Goal: Information Seeking & Learning: Learn about a topic

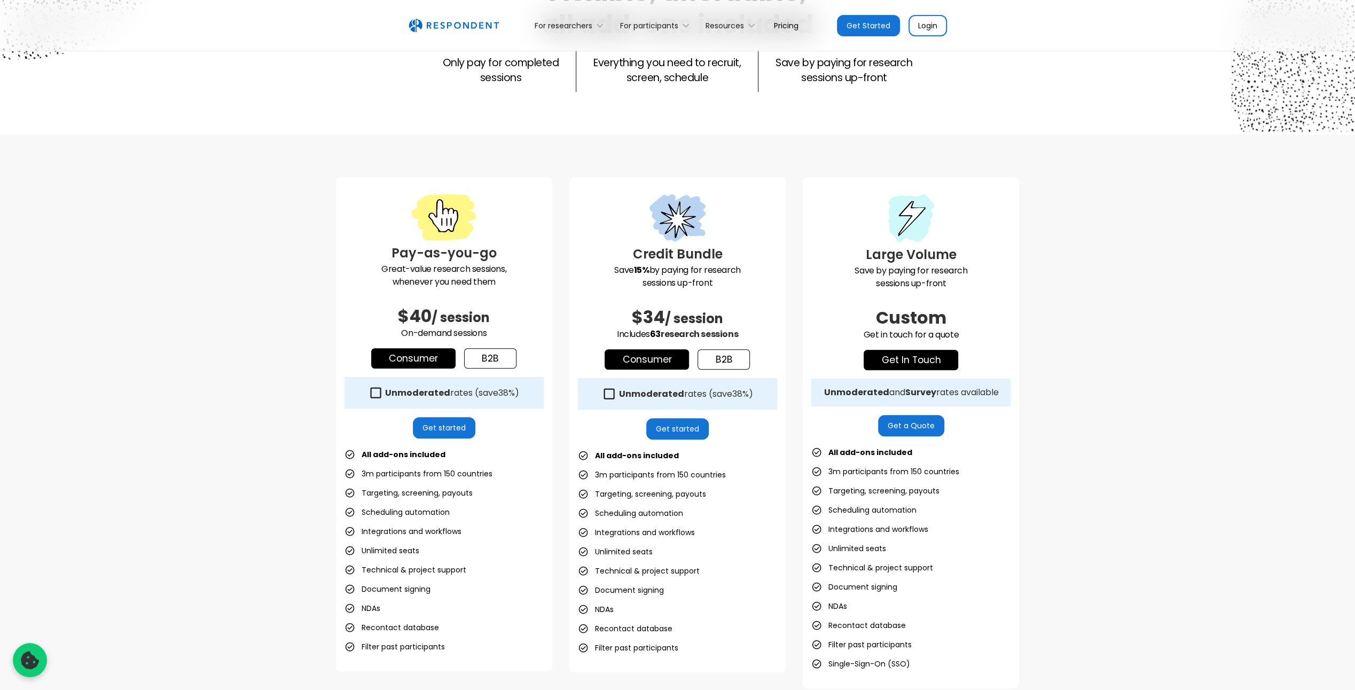
click at [1033, 610] on div "Pay-as-you-go Great-value research sessions, whenever you need them $40 / sessi…" at bounding box center [677, 433] width 1355 height 597
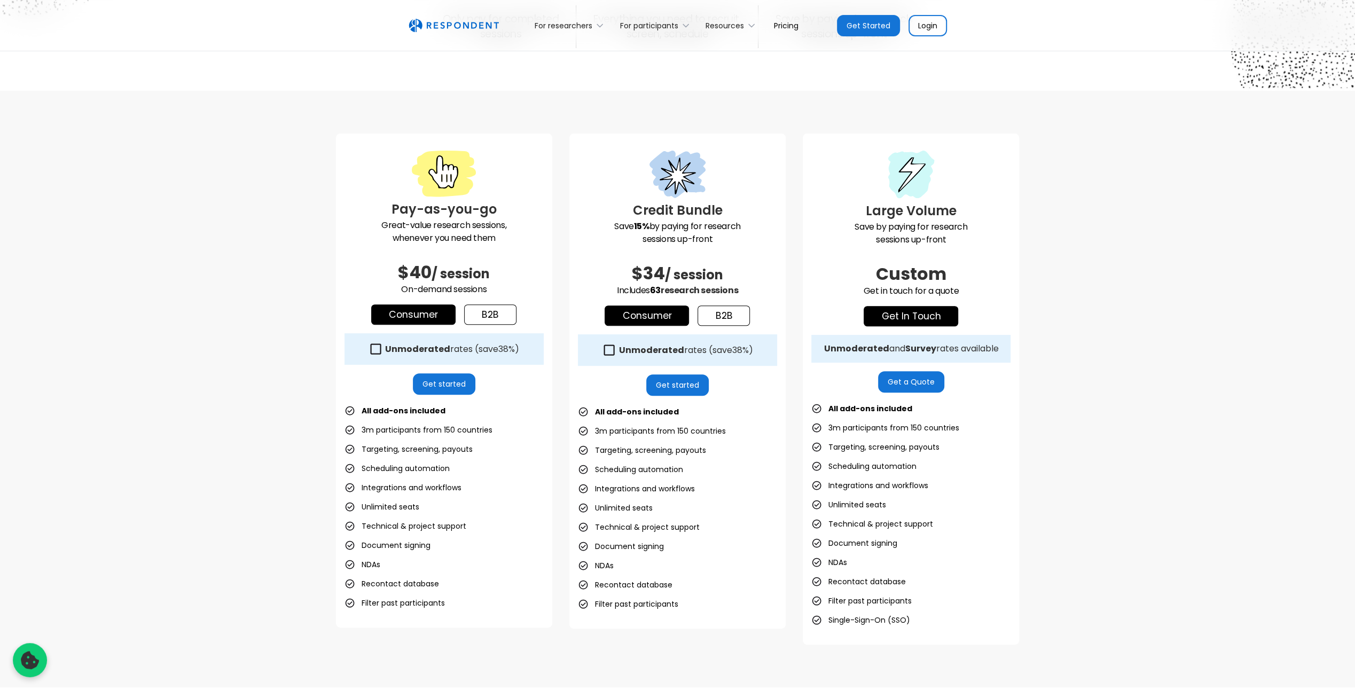
scroll to position [267, 0]
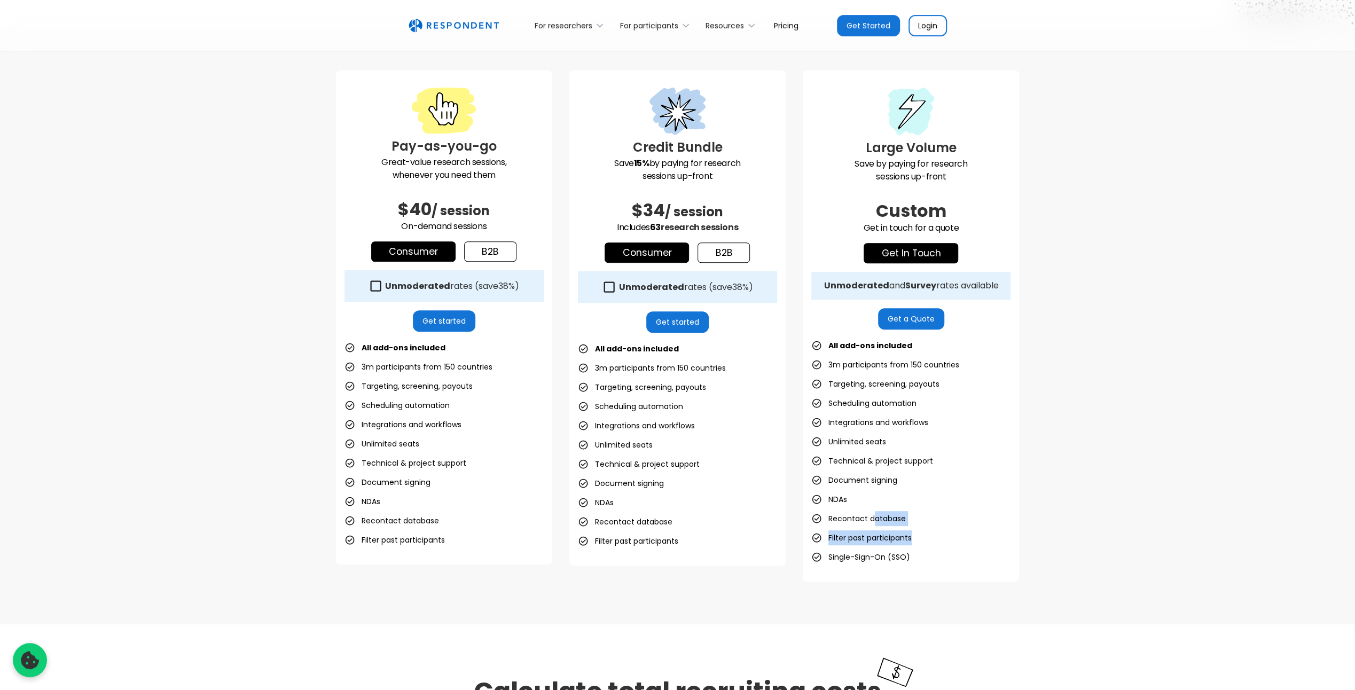
drag, startPoint x: 918, startPoint y: 533, endPoint x: 856, endPoint y: 484, distance: 79.2
click at [858, 487] on ul "All add-ons included 3m participants from 150 countries Targeting, screening, p…" at bounding box center [910, 451] width 199 height 227
click at [952, 553] on ul "All add-ons included 3m participants from 150 countries Targeting, screening, p…" at bounding box center [910, 451] width 199 height 227
click at [945, 565] on div "Large Volume Save by paying for research sessions up-front Custom Get in touch …" at bounding box center [911, 326] width 216 height 511
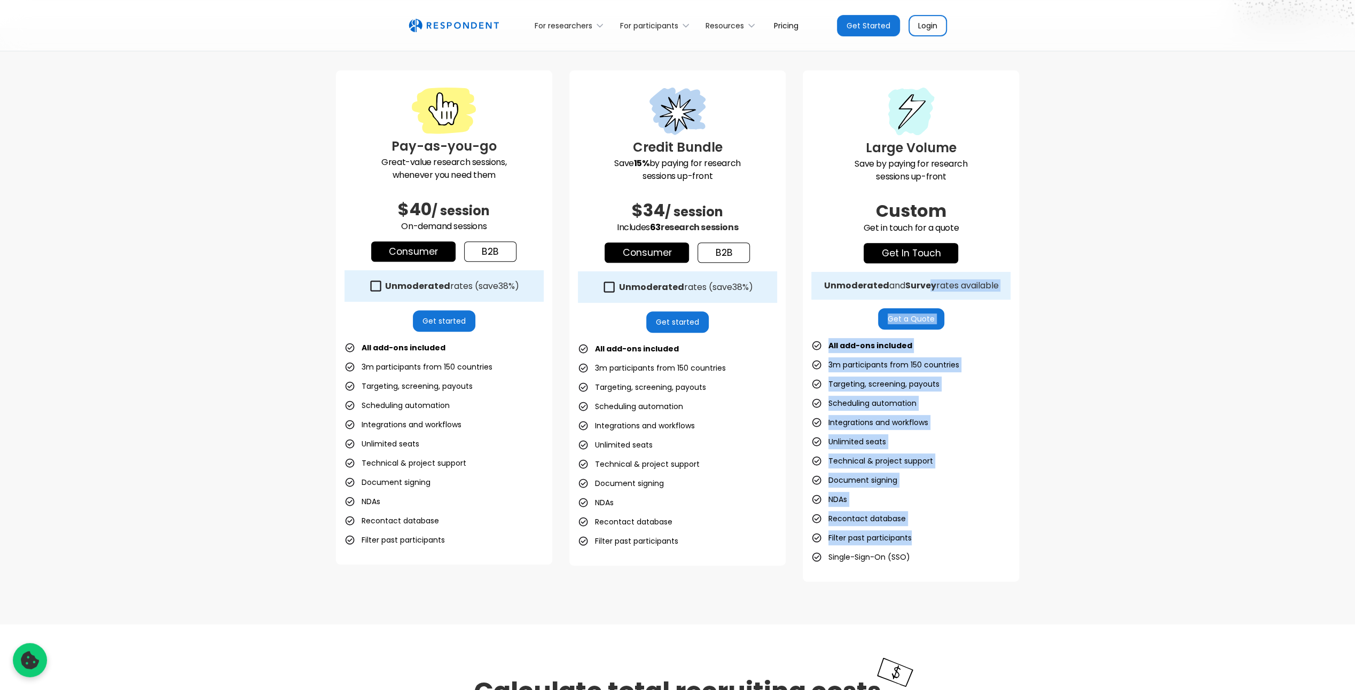
drag, startPoint x: 941, startPoint y: 550, endPoint x: 935, endPoint y: 307, distance: 243.7
click at [935, 305] on div "Large Volume Save by paying for research sessions up-front Custom Get in touch …" at bounding box center [911, 326] width 216 height 511
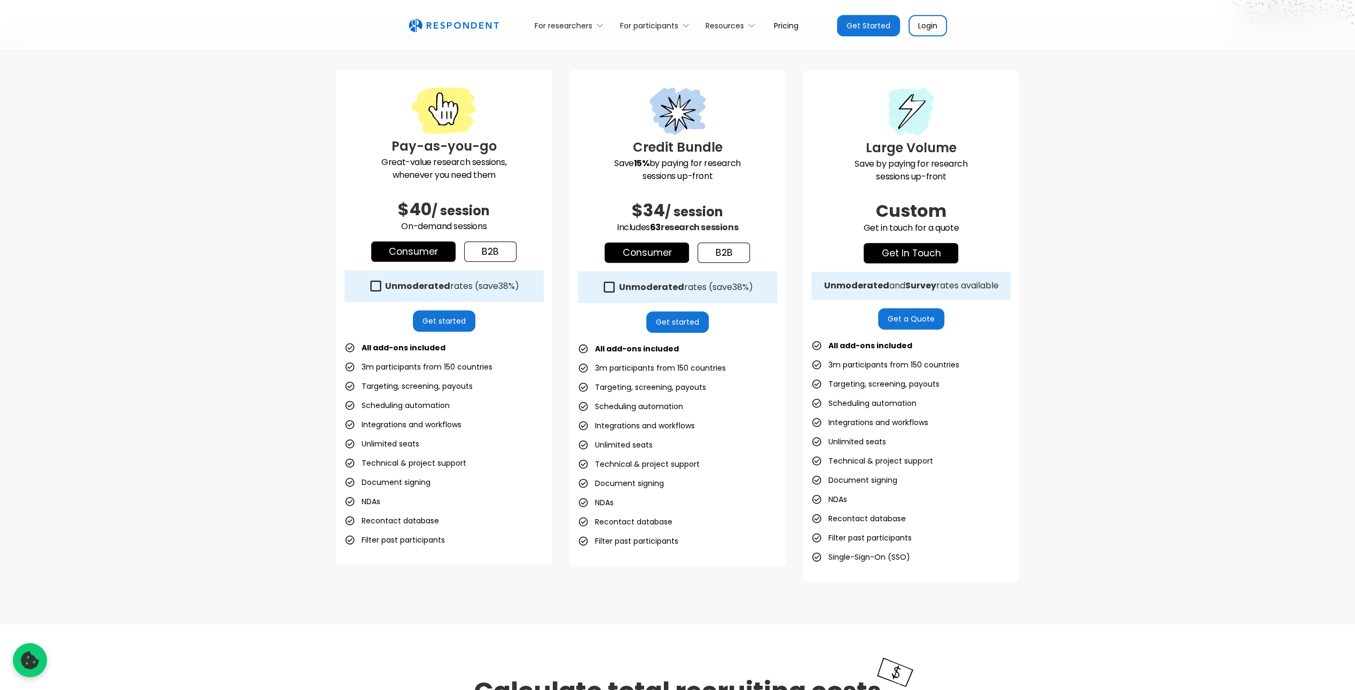
click at [925, 594] on div "Pay-as-you-go Great-value research sessions, whenever you need them $40 / sessi…" at bounding box center [677, 326] width 1355 height 597
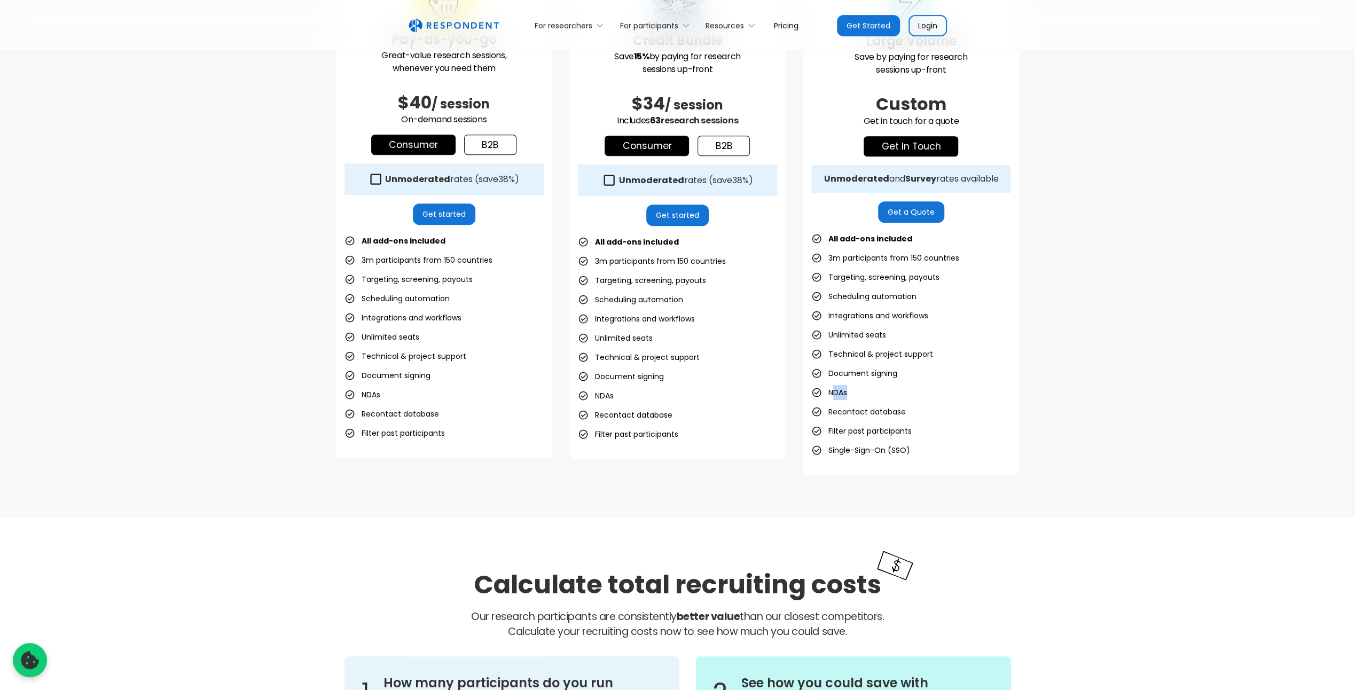
drag, startPoint x: 847, startPoint y: 393, endPoint x: 833, endPoint y: 388, distance: 14.9
click at [833, 388] on li "NDAs" at bounding box center [829, 392] width 36 height 15
drag, startPoint x: 833, startPoint y: 388, endPoint x: 915, endPoint y: 422, distance: 88.1
click at [915, 422] on ul "All add-ons included 3m participants from 150 countries Targeting, screening, p…" at bounding box center [910, 344] width 199 height 227
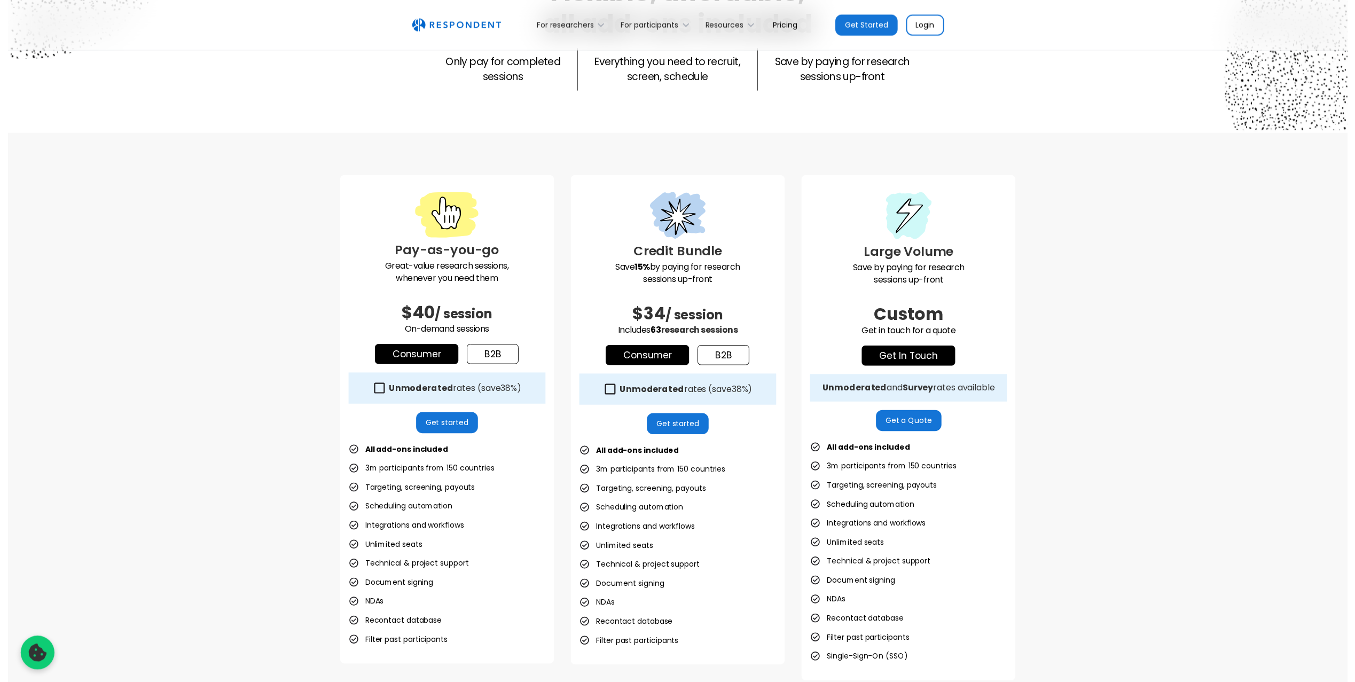
scroll to position [0, 0]
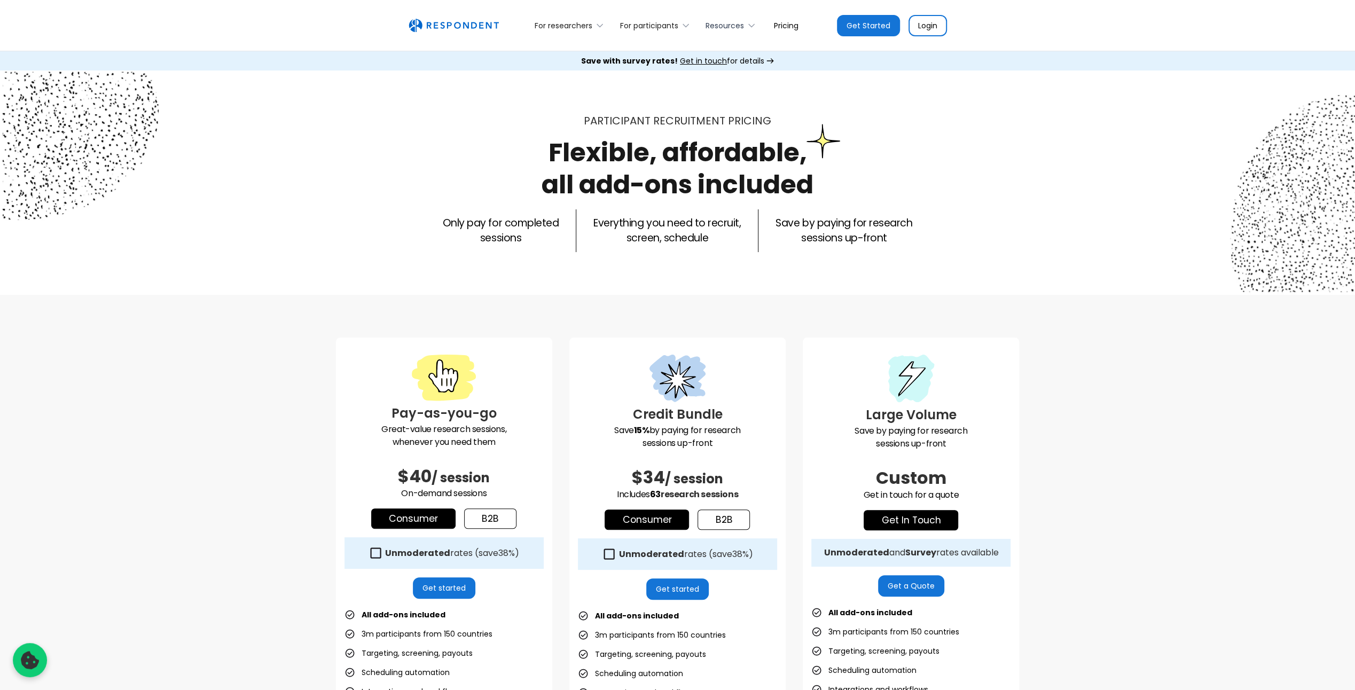
click at [742, 25] on div "Resources" at bounding box center [725, 25] width 38 height 11
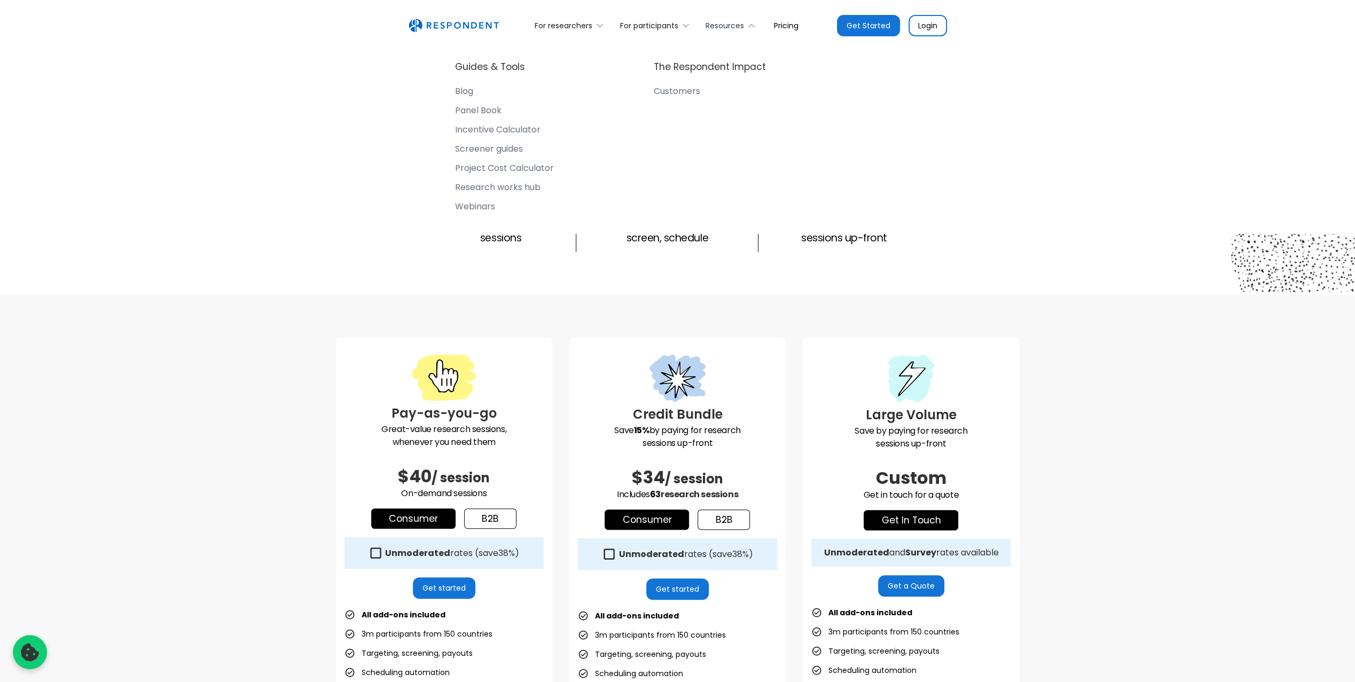
click at [742, 25] on div "Resources" at bounding box center [725, 25] width 38 height 11
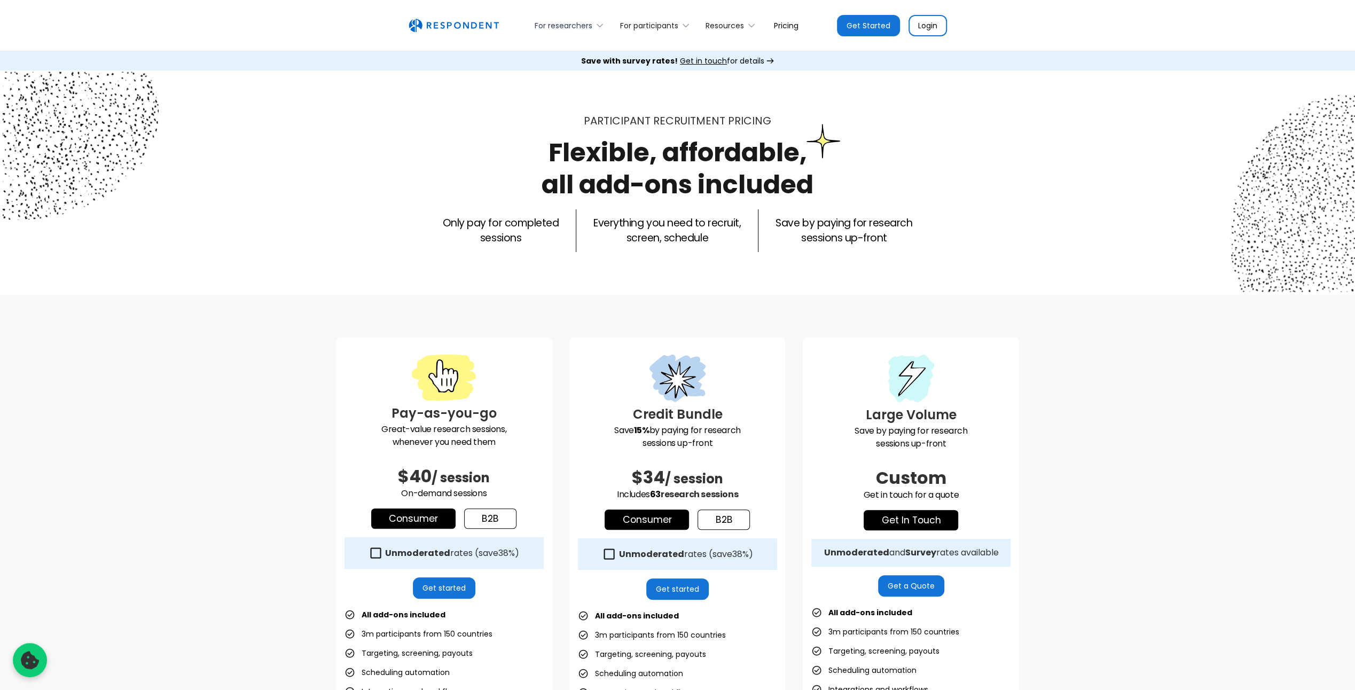
click at [547, 29] on div "For researchers" at bounding box center [564, 25] width 58 height 11
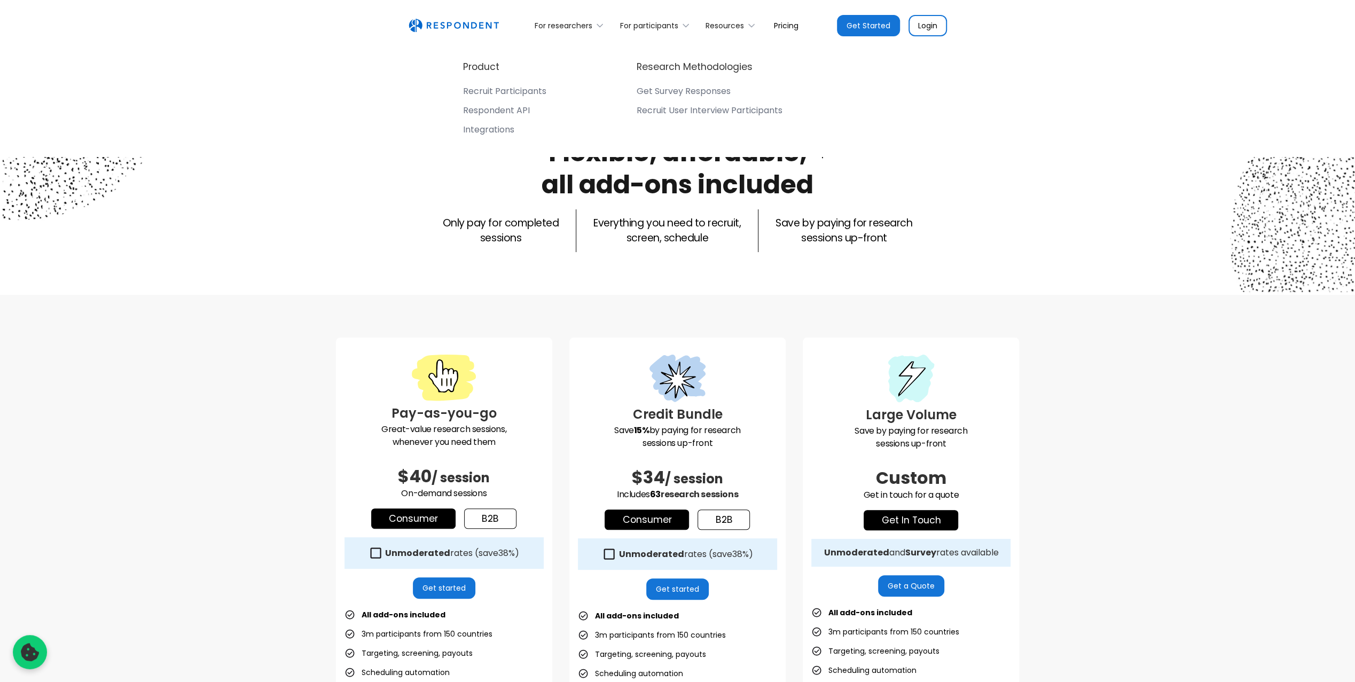
click at [504, 111] on div "Respondent API" at bounding box center [496, 110] width 67 height 11
